Goal: Go to known website: Go to known website

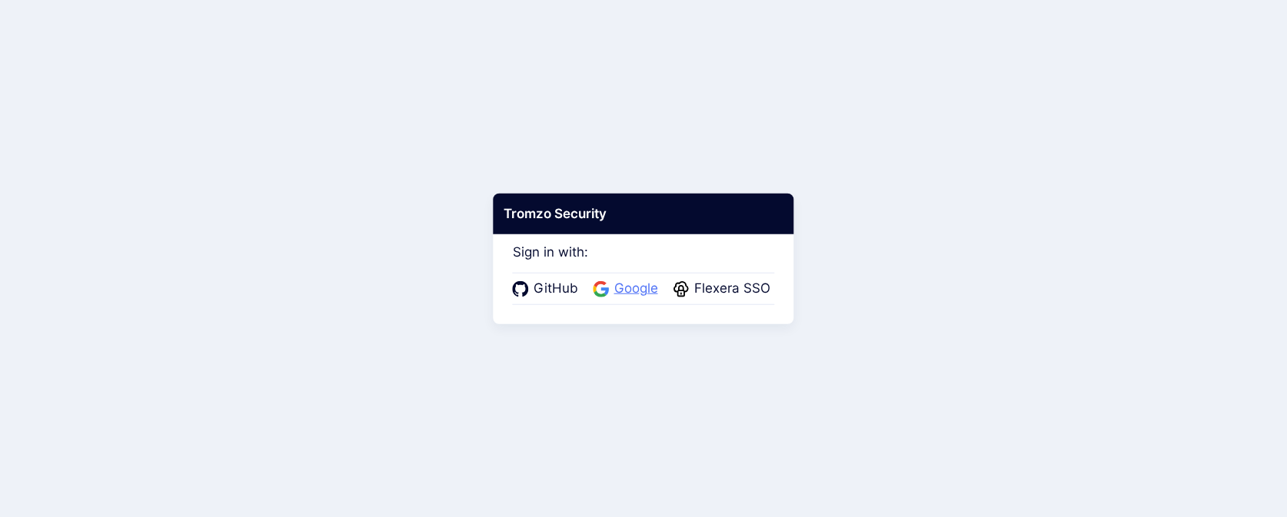
click at [643, 287] on span "Google" at bounding box center [635, 289] width 53 height 20
click at [596, 293] on icon at bounding box center [597, 289] width 16 height 16
